Goal: Transaction & Acquisition: Purchase product/service

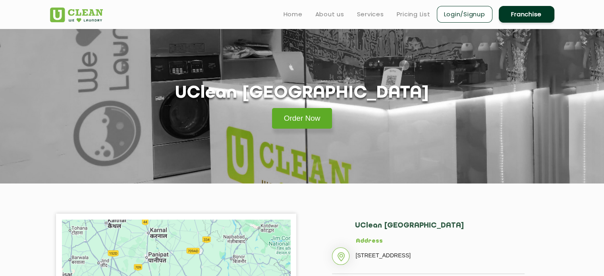
click at [289, 118] on link "Order Now" at bounding box center [302, 118] width 60 height 21
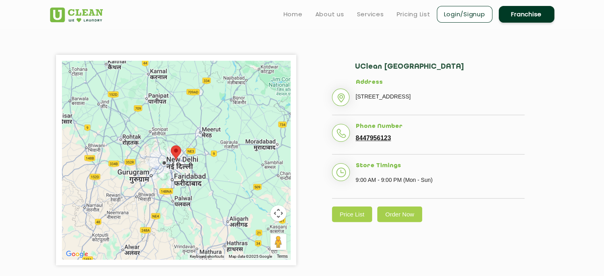
scroll to position [160, 0]
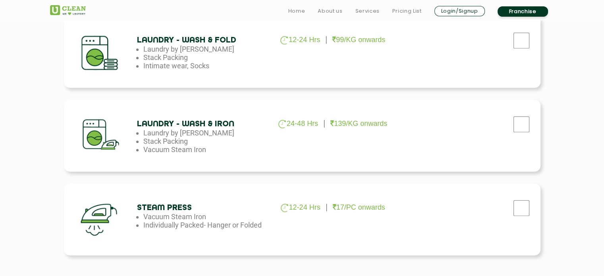
scroll to position [463, 0]
click at [457, 68] on div "Laundry - Wash & Fold 12-24 Hrs 99/KG onwards Laundry by Kilo Stack Packing Int…" at bounding box center [302, 51] width 476 height 72
click at [553, 68] on div "[MEDICAL_DATA] 3-5 Days 25/PC onwards Formal wear, Ornamental Blankets, Quilts,…" at bounding box center [302, 72] width 516 height 496
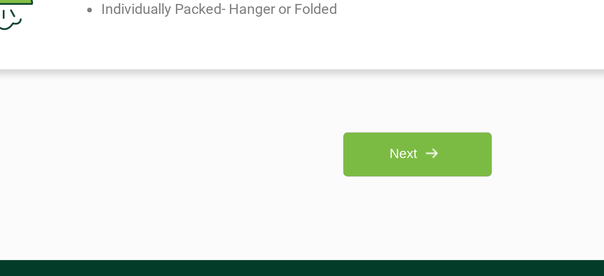
scroll to position [545, 0]
